Goal: Task Accomplishment & Management: Use online tool/utility

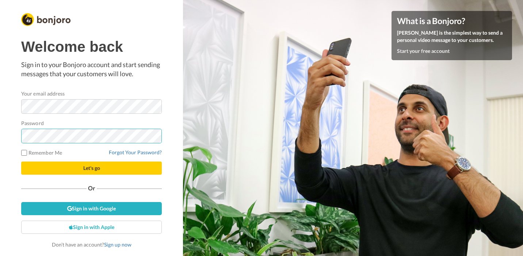
click at [21, 162] on button "Let's go" at bounding box center [91, 168] width 141 height 13
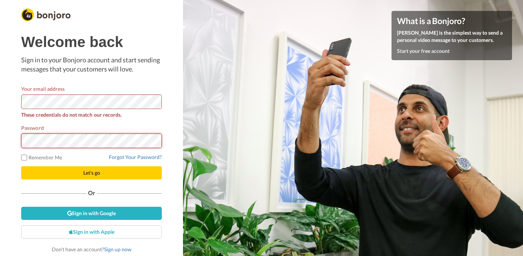
click at [21, 166] on button "Let's go" at bounding box center [91, 172] width 141 height 13
